Goal: Task Accomplishment & Management: Complete application form

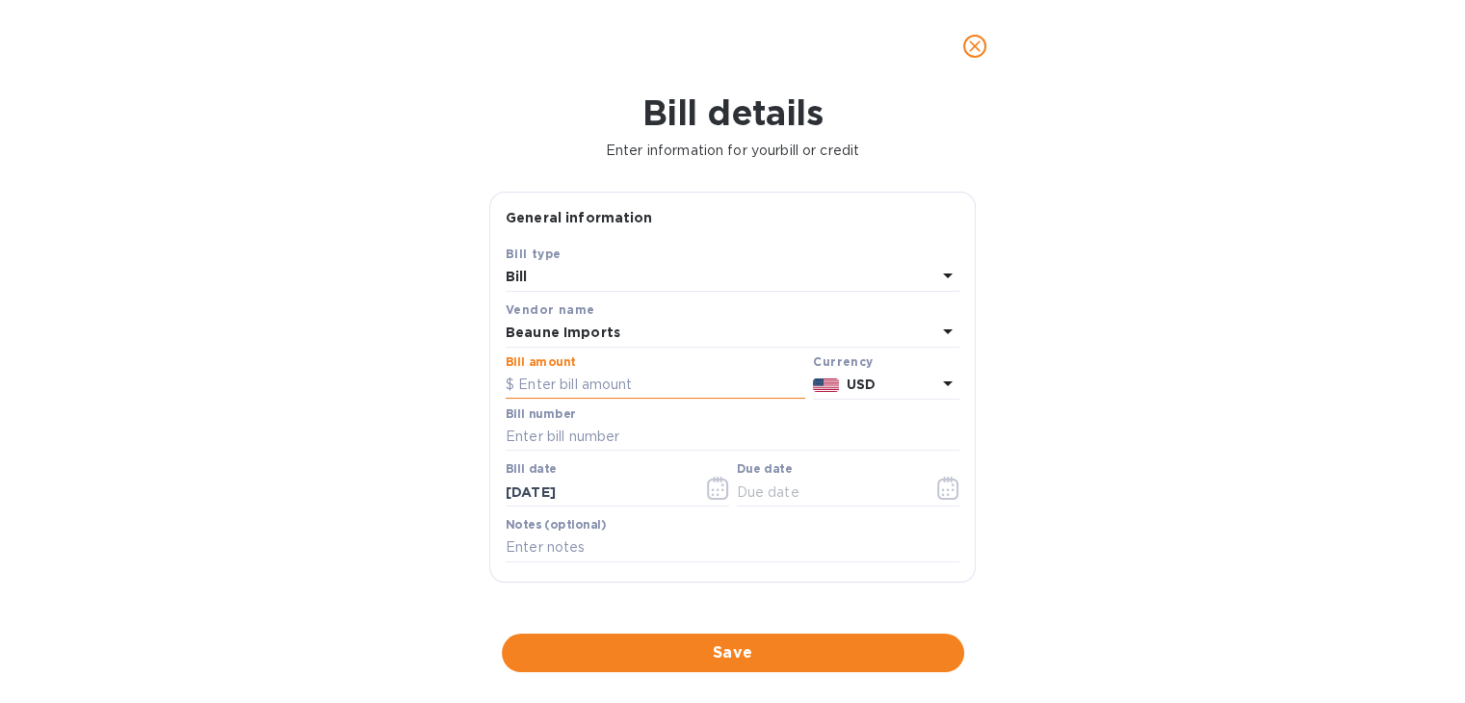
click at [547, 382] on input "text" at bounding box center [656, 385] width 300 height 29
type input "1,214"
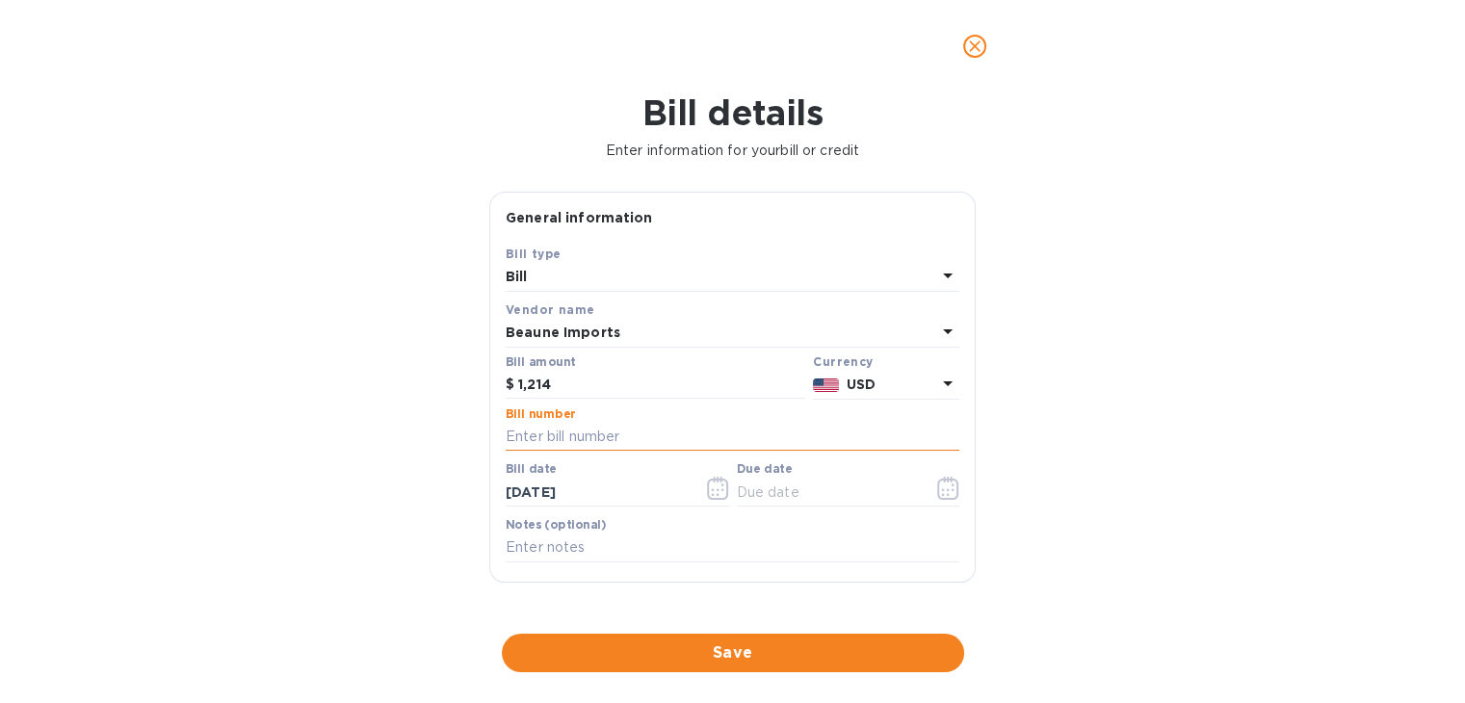
click at [578, 445] on input "text" at bounding box center [733, 437] width 454 height 29
type input "62118"
click at [718, 492] on icon "button" at bounding box center [718, 488] width 22 height 23
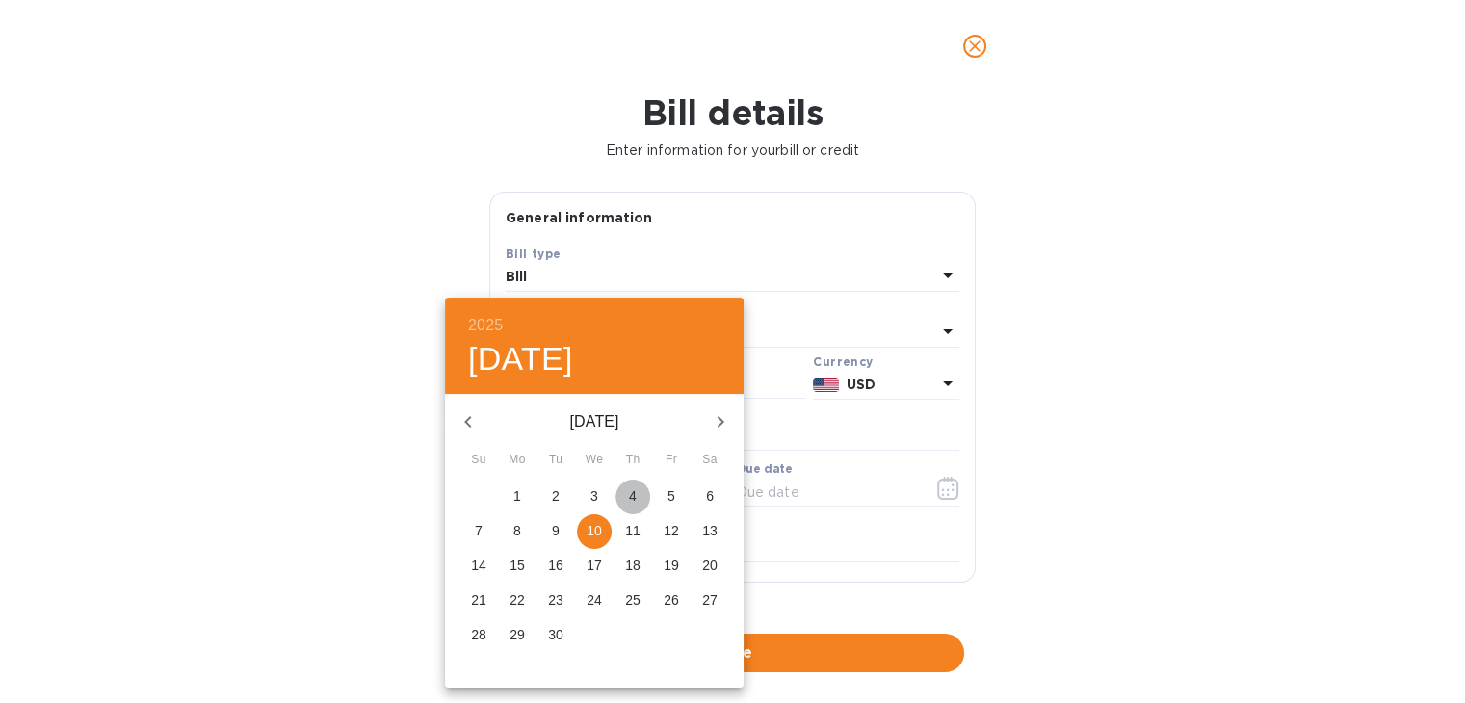
click at [635, 492] on p "4" at bounding box center [633, 496] width 8 height 19
type input "[DATE]"
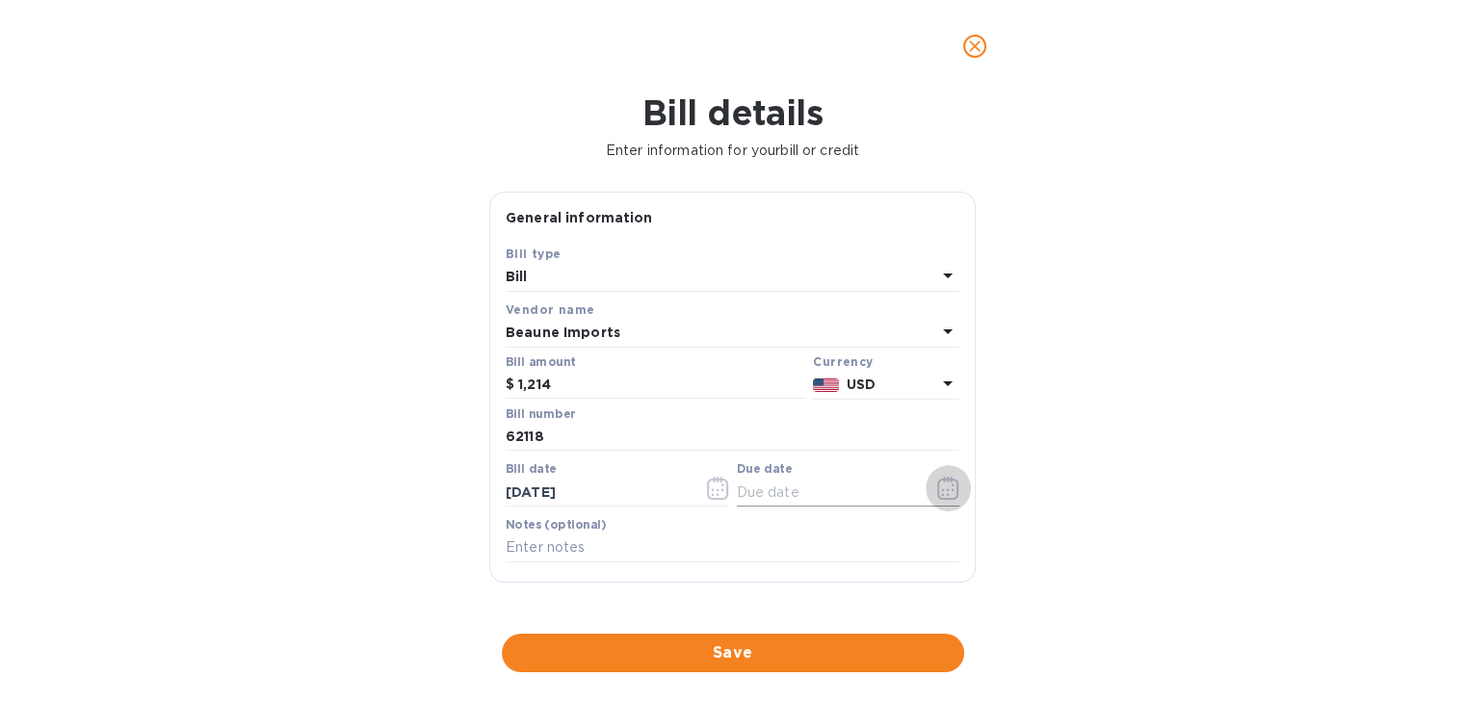
click at [948, 487] on icon "button" at bounding box center [948, 488] width 22 height 23
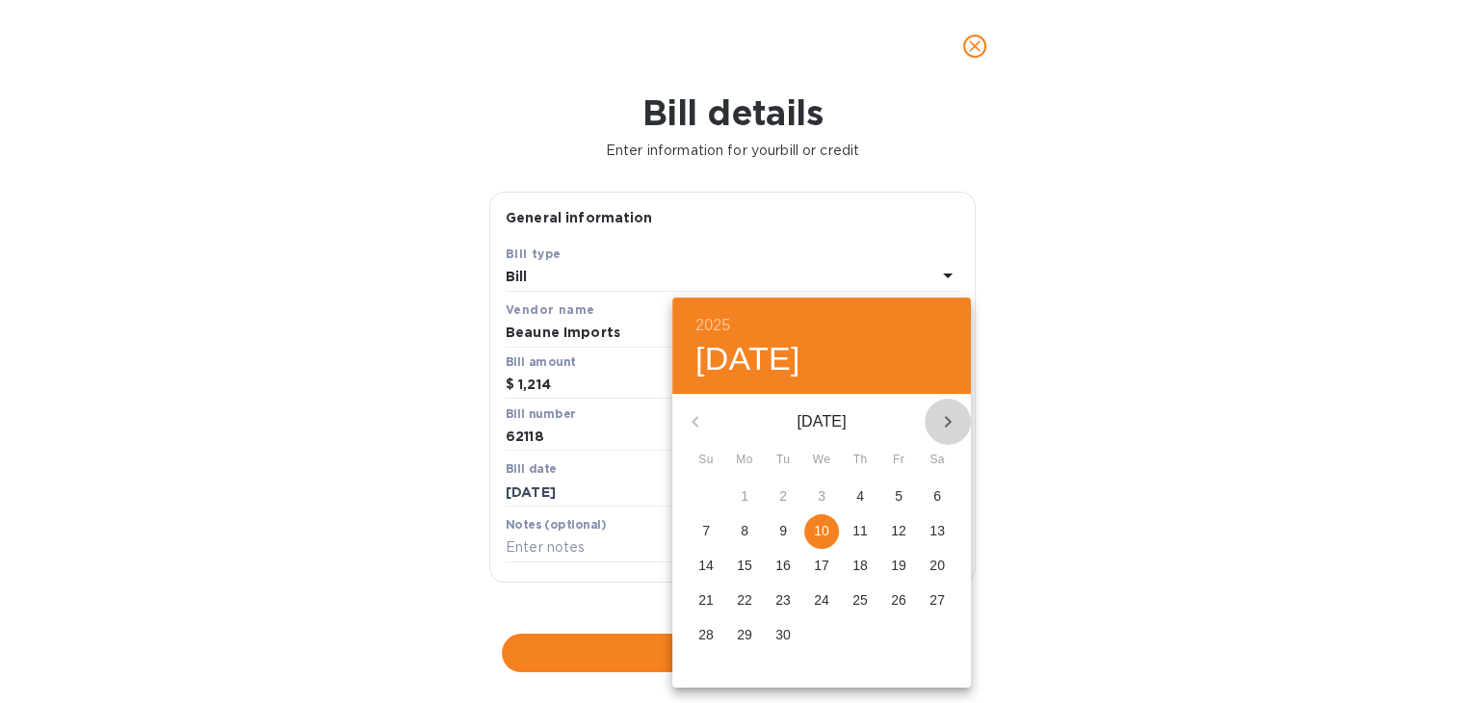
click at [953, 416] on icon "button" at bounding box center [947, 421] width 23 height 23
click at [787, 567] on p "14" at bounding box center [783, 565] width 15 height 19
type input "[DATE]"
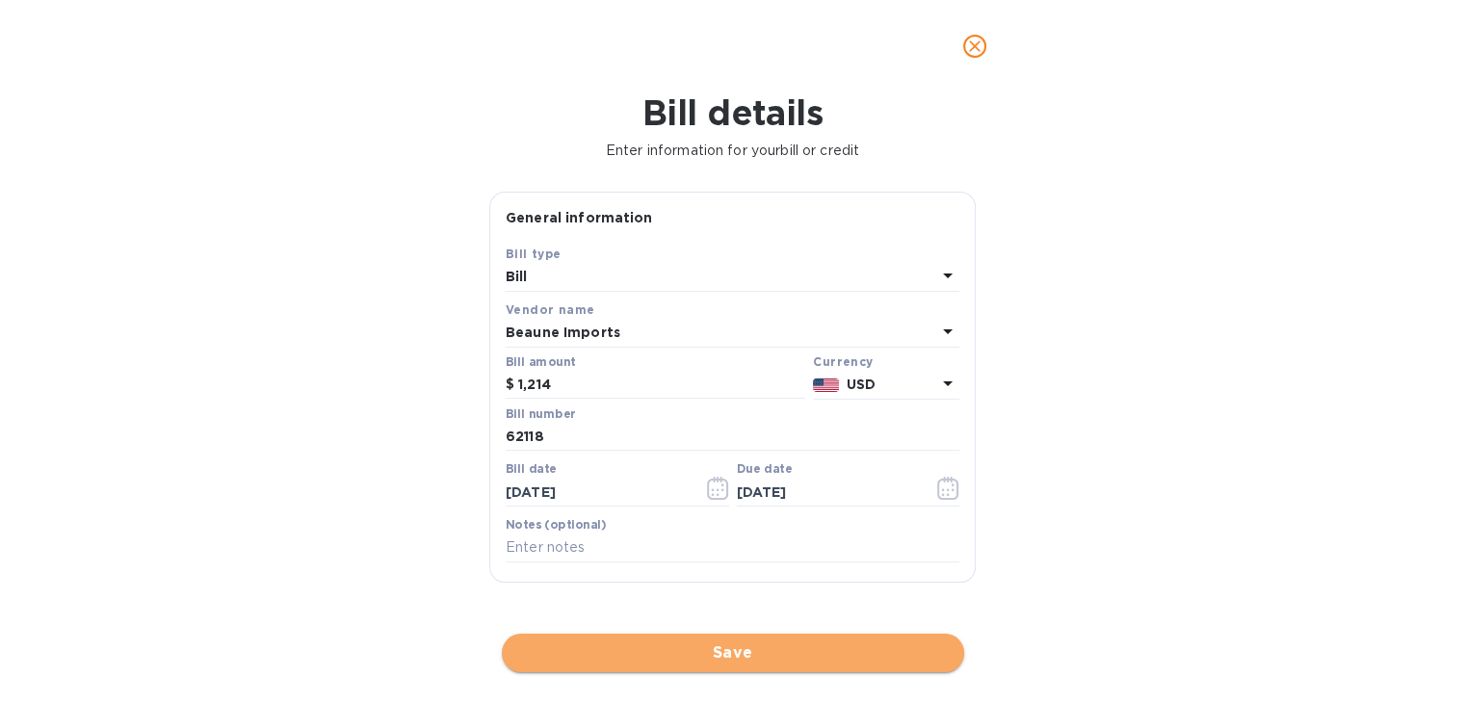
click at [709, 650] on span "Save" at bounding box center [733, 653] width 432 height 23
